Goal: Information Seeking & Learning: Learn about a topic

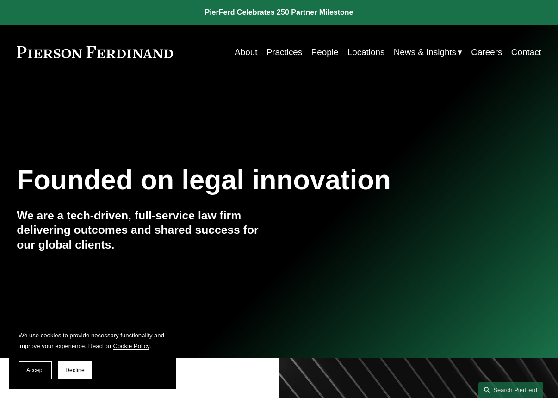
click at [286, 54] on link "Practices" at bounding box center [285, 52] width 36 height 18
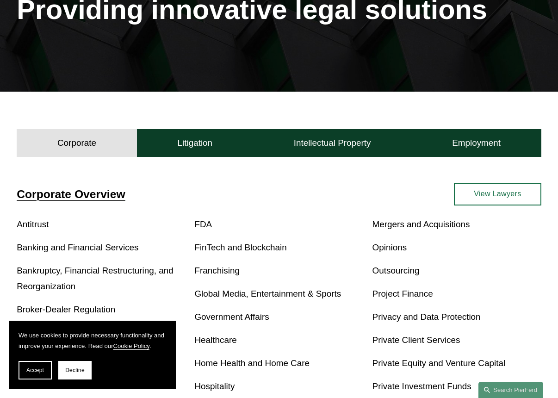
scroll to position [141, 0]
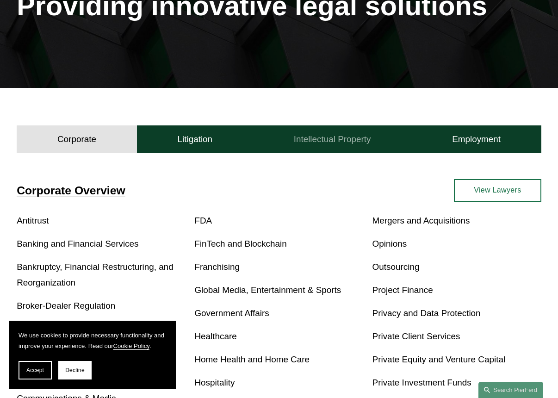
click at [307, 134] on h4 "Intellectual Property" at bounding box center [332, 139] width 77 height 11
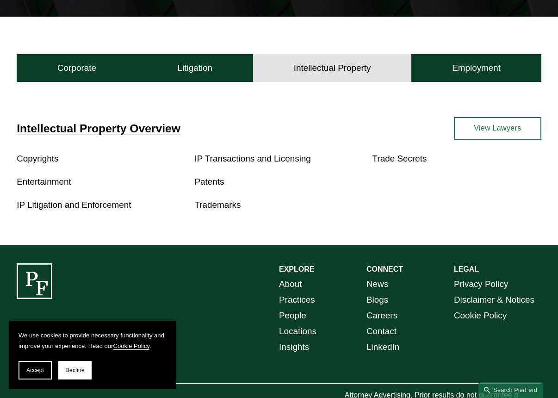
scroll to position [213, 0]
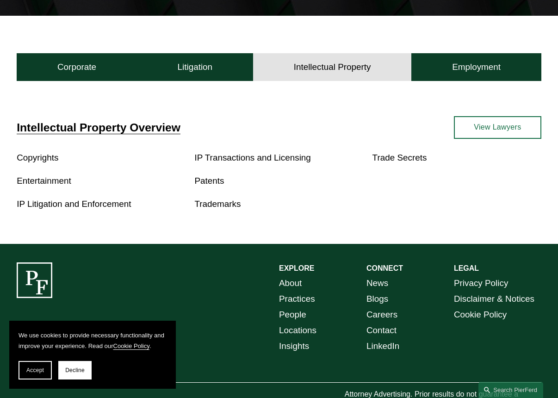
click at [497, 121] on link "View Lawyers" at bounding box center [497, 127] width 87 height 23
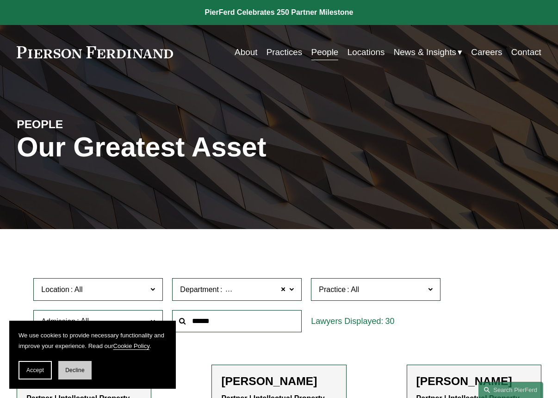
click at [79, 364] on button "Decline" at bounding box center [74, 370] width 33 height 19
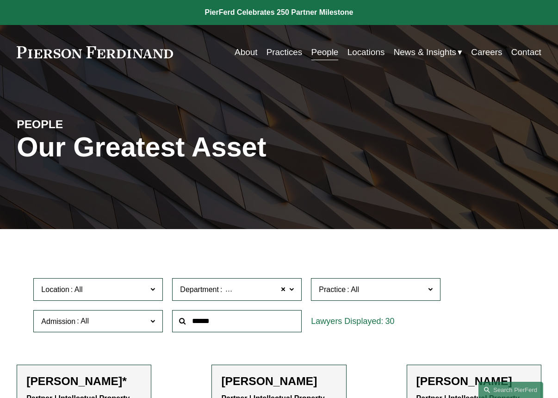
click at [323, 52] on link "People" at bounding box center [324, 52] width 27 height 18
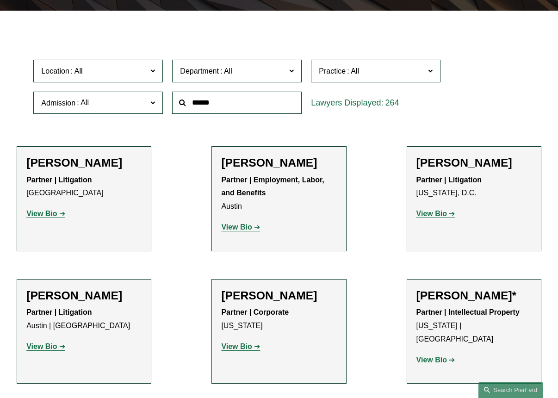
scroll to position [210, 0]
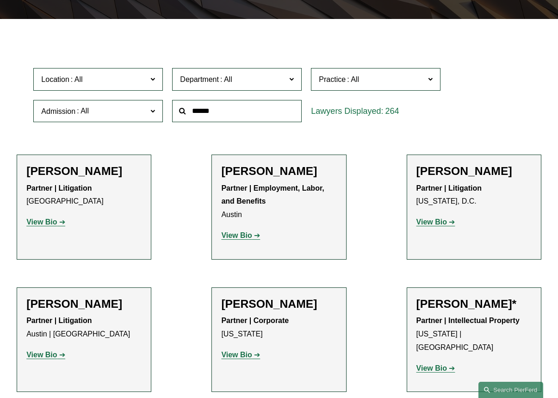
click at [218, 108] on input "text" at bounding box center [237, 111] width 130 height 23
type input "***"
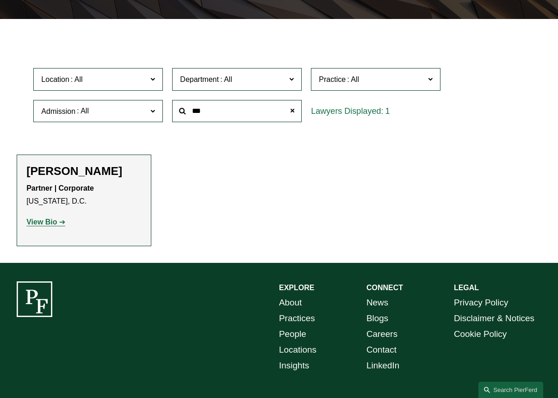
click at [87, 171] on h2 "[PERSON_NAME]" at bounding box center [83, 171] width 115 height 14
click at [48, 218] on strong "View Bio" at bounding box center [41, 222] width 31 height 8
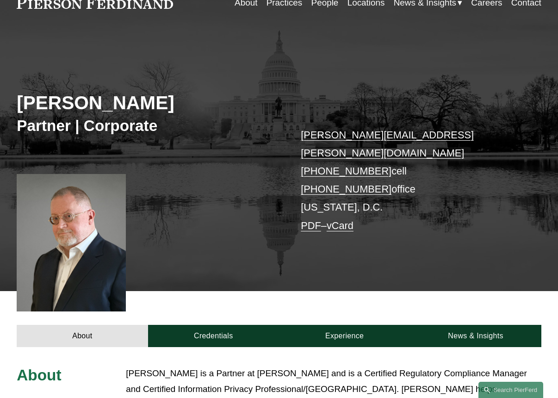
scroll to position [36, 0]
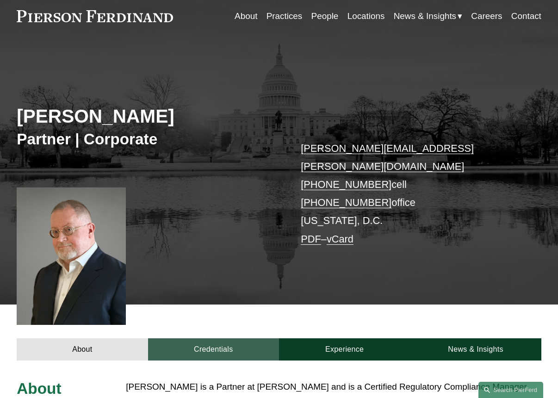
click at [225, 338] on link "Credentials" at bounding box center [213, 349] width 131 height 23
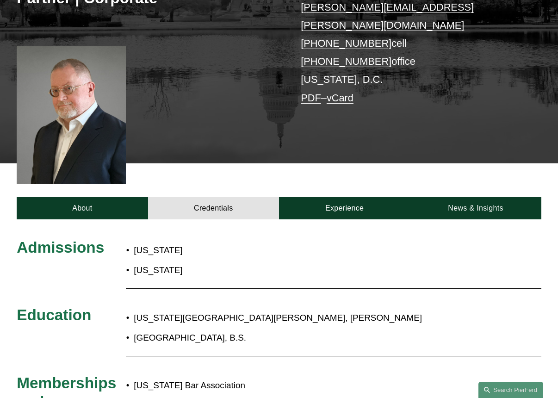
scroll to position [181, 0]
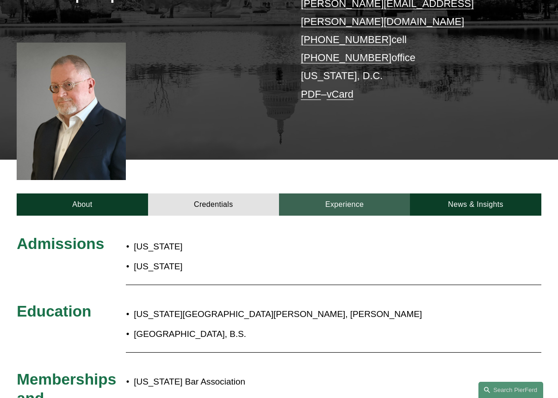
click at [336, 193] on link "Experience" at bounding box center [344, 204] width 131 height 23
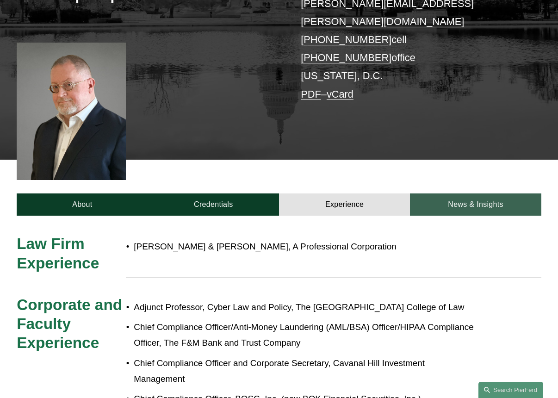
click at [476, 193] on link "News & Insights" at bounding box center [475, 204] width 131 height 23
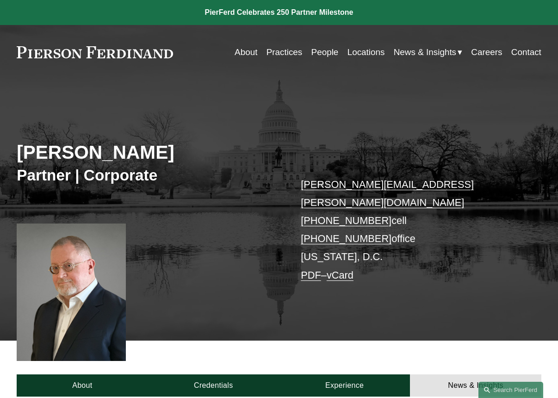
scroll to position [-2, 0]
